Goal: Find specific page/section: Find specific page/section

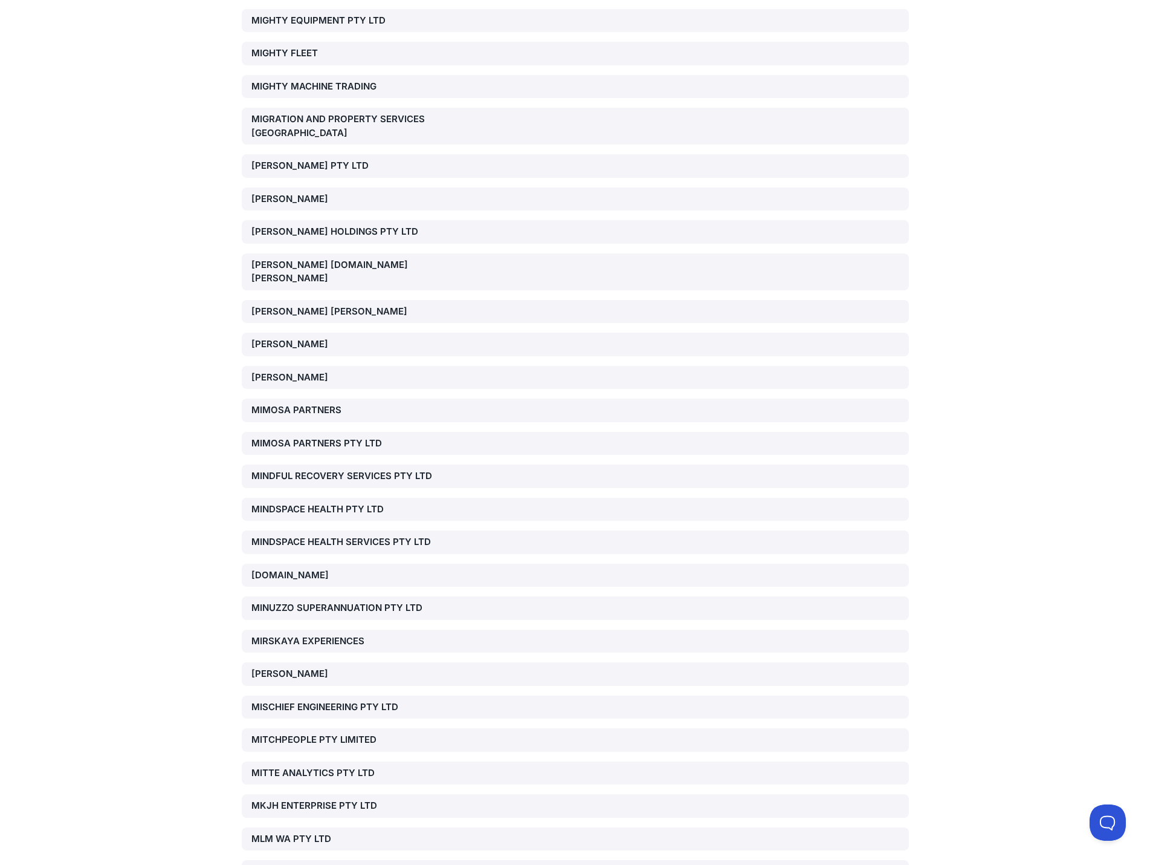
click at [327, 766] on div "MITTE ANALYTICS PTY LTD" at bounding box center [358, 773] width 213 height 14
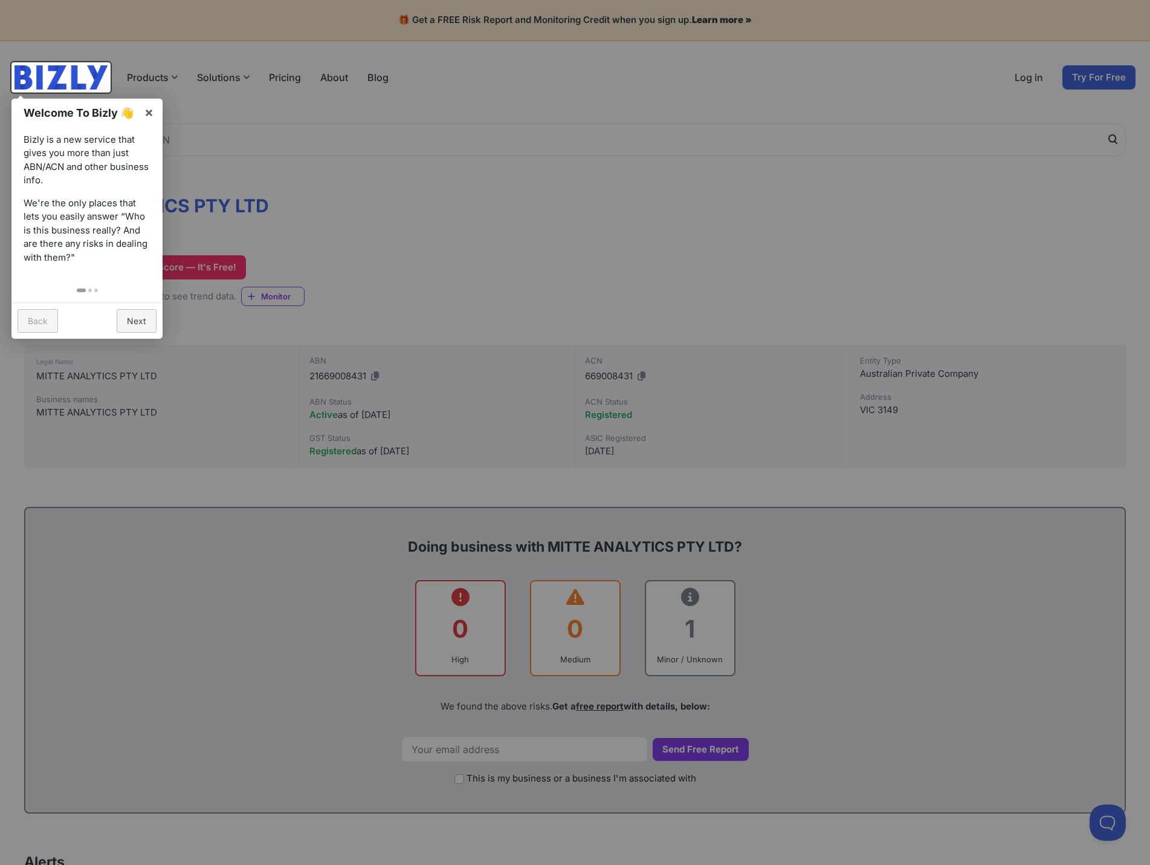
click at [26, 319] on link "Back" at bounding box center [38, 321] width 41 height 24
click at [149, 108] on link "×" at bounding box center [148, 112] width 27 height 27
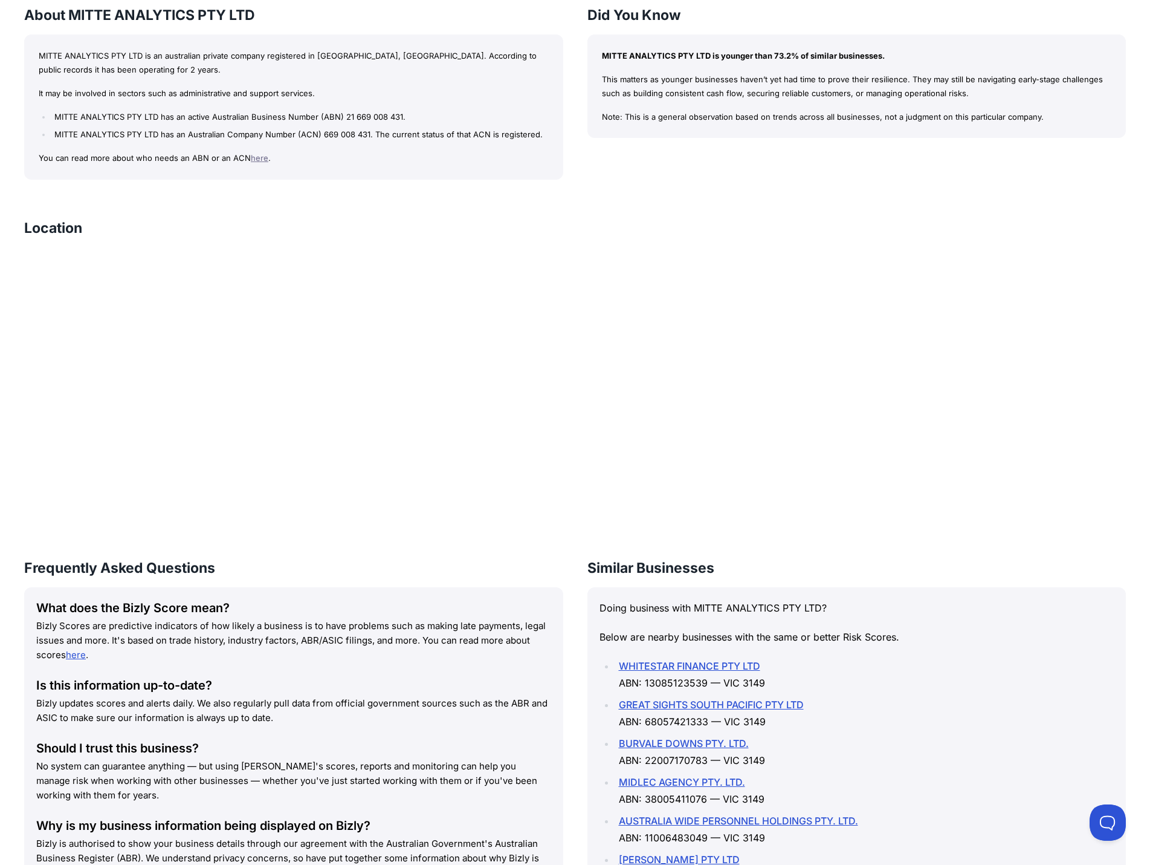
scroll to position [1209, 0]
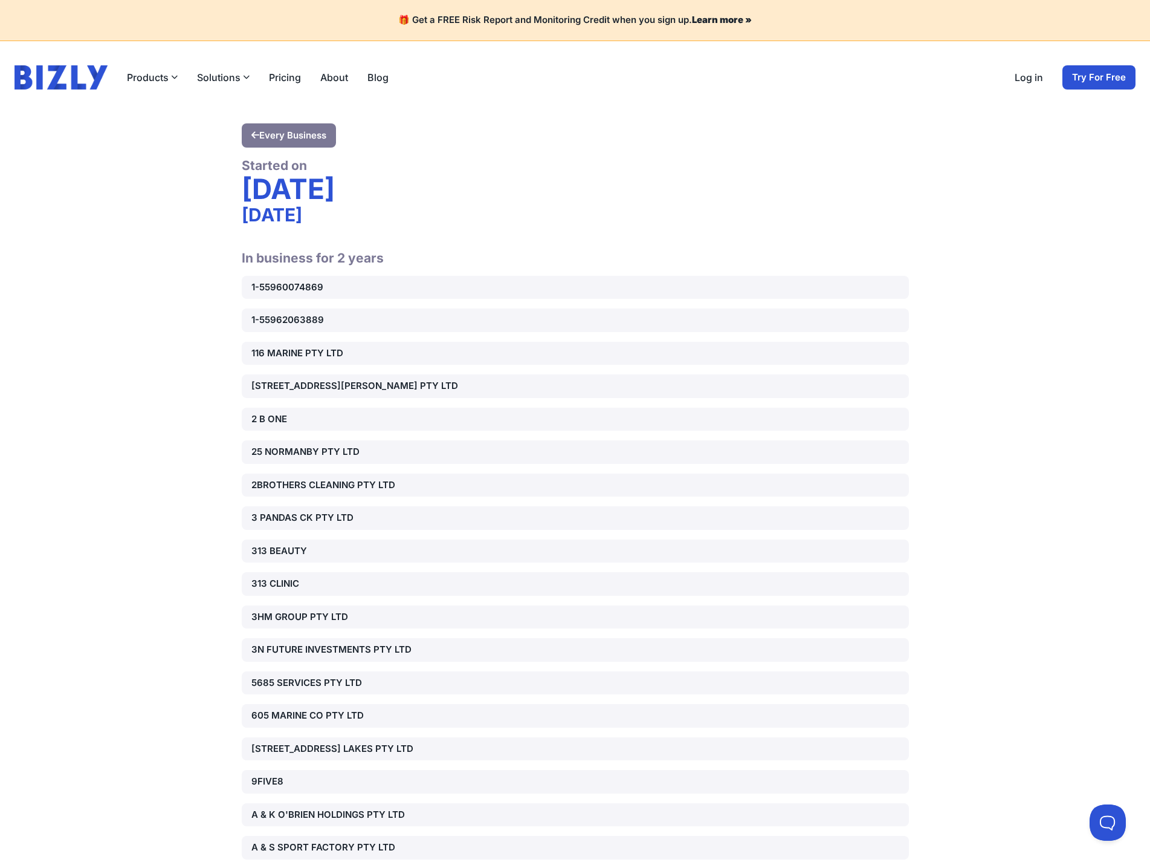
scroll to position [34977, 0]
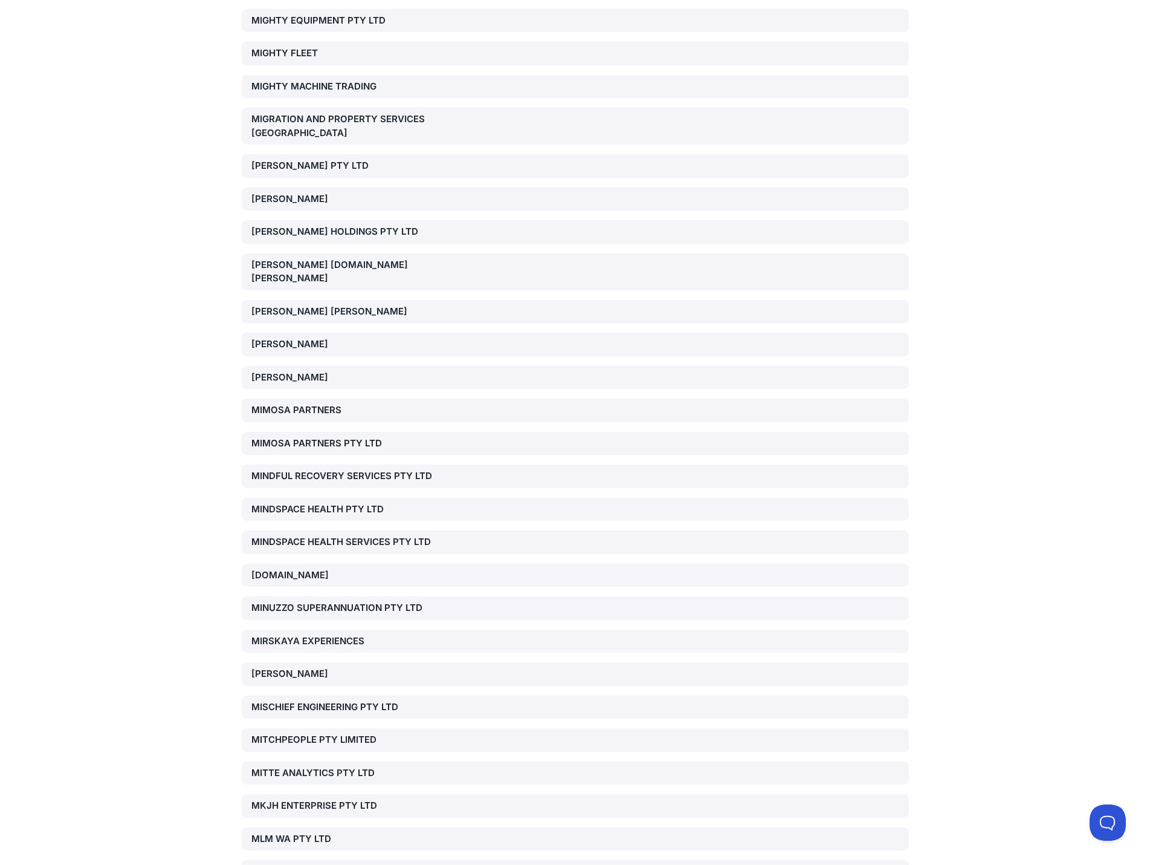
click at [301, 766] on div "MITTE ANALYTICS PTY LTD" at bounding box center [358, 773] width 213 height 14
